Goal: Navigation & Orientation: Find specific page/section

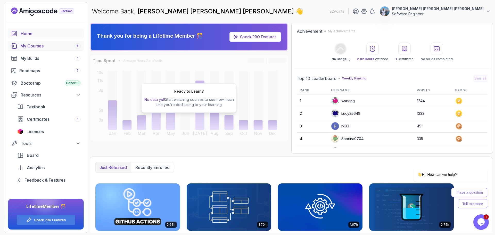
click at [50, 47] on div "My Courses 6" at bounding box center [50, 46] width 60 height 6
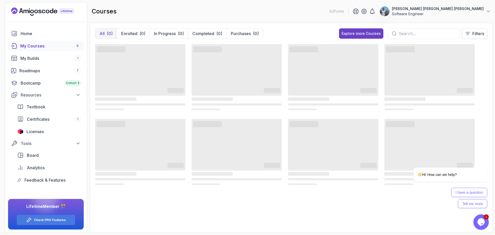
click at [30, 17] on div at bounding box center [46, 22] width 82 height 13
click at [32, 15] on icon "Landing page" at bounding box center [42, 11] width 63 height 8
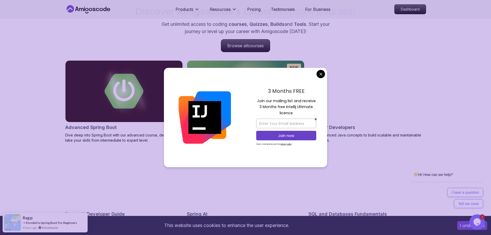
scroll to position [516, 0]
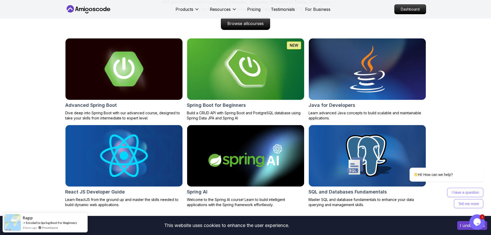
scroll to position [387, 0]
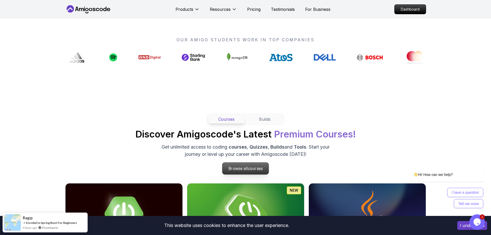
click at [255, 171] on span "courses" at bounding box center [255, 168] width 15 height 5
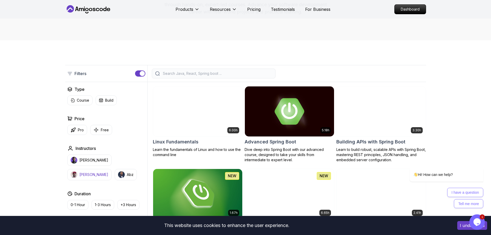
scroll to position [77, 0]
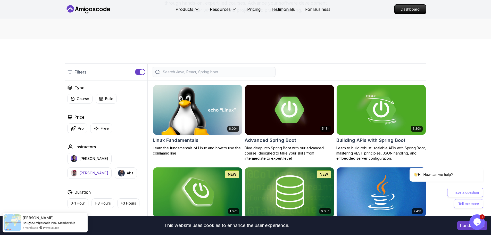
click at [112, 167] on button "[PERSON_NAME]" at bounding box center [89, 172] width 44 height 11
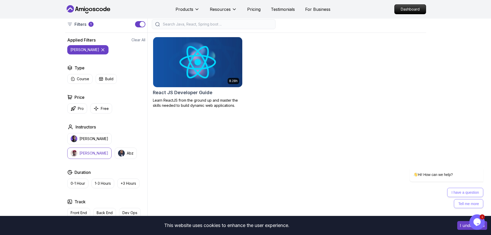
scroll to position [155, 0]
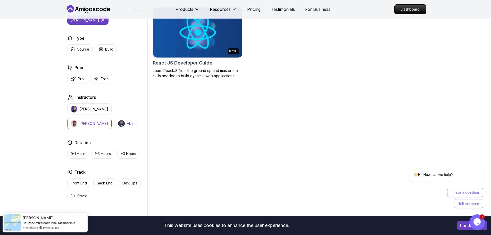
click at [127, 122] on p "Abz" at bounding box center [130, 123] width 7 height 5
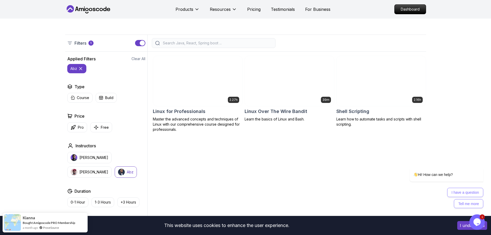
scroll to position [103, 0]
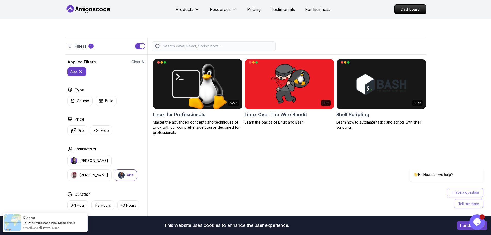
click at [91, 12] on icon at bounding box center [88, 9] width 46 height 8
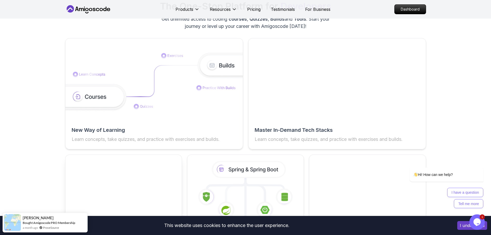
scroll to position [928, 0]
